Goal: Navigation & Orientation: Understand site structure

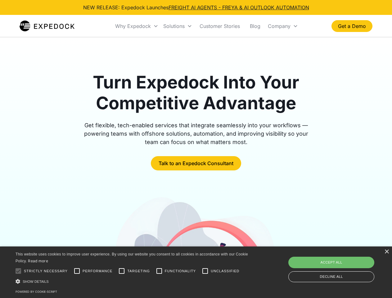
click at [137, 26] on div "Why Expedock" at bounding box center [133, 26] width 36 height 6
click at [177, 26] on div "Solutions" at bounding box center [173, 26] width 21 height 6
click at [282, 26] on div "Company" at bounding box center [279, 26] width 23 height 6
click at [18, 271] on div at bounding box center [18, 270] width 12 height 12
click at [77, 271] on input "Performance" at bounding box center [77, 270] width 12 height 12
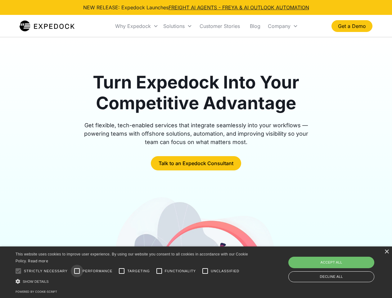
checkbox input "true"
click at [122, 271] on input "Targeting" at bounding box center [121, 270] width 12 height 12
checkbox input "true"
click at [159, 271] on input "Functionality" at bounding box center [159, 270] width 12 height 12
checkbox input "true"
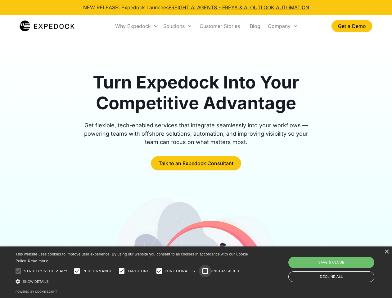
click at [205, 271] on input "Unclassified" at bounding box center [205, 270] width 12 height 12
checkbox input "true"
click at [133, 281] on div "Show details Hide details" at bounding box center [133, 281] width 234 height 7
